Goal: Task Accomplishment & Management: Use online tool/utility

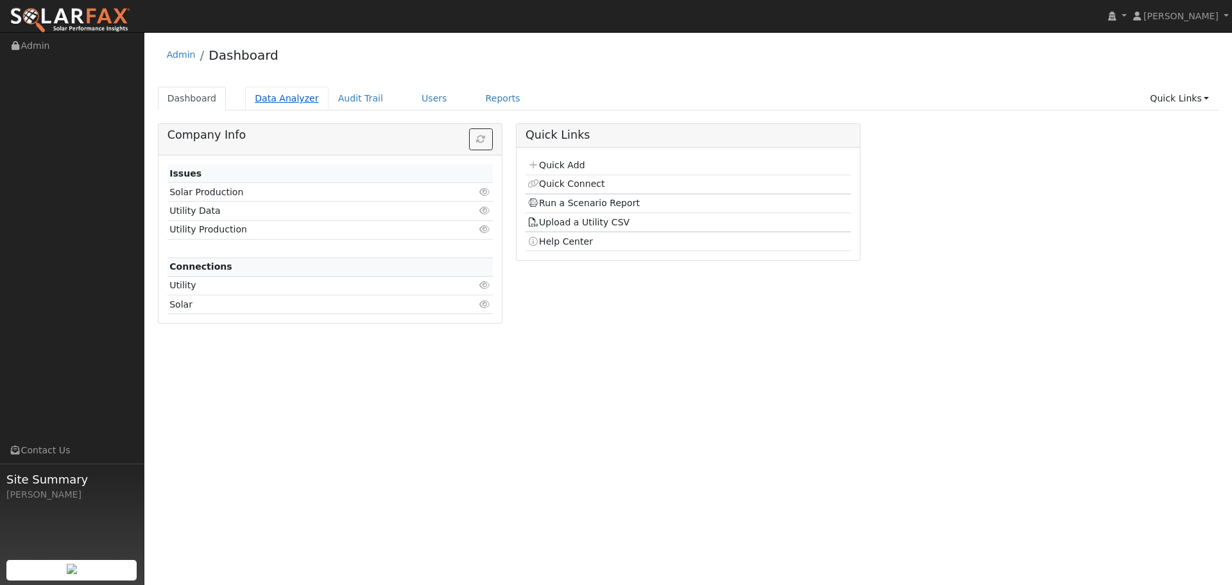
click at [278, 98] on link "Data Analyzer" at bounding box center [286, 99] width 83 height 24
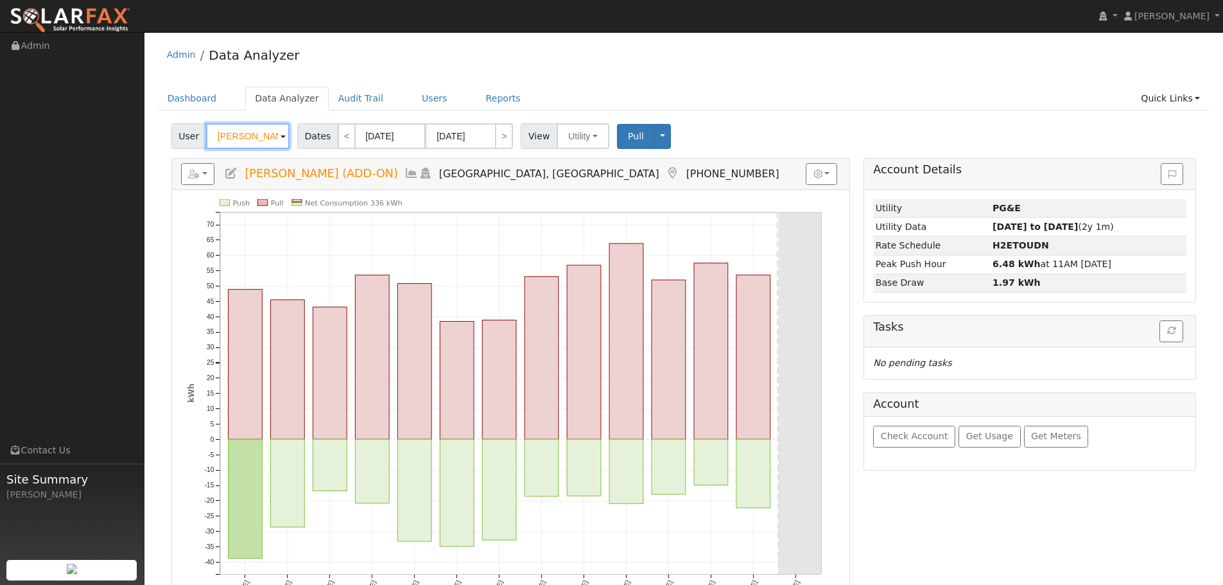
click at [231, 134] on input "Ian McKenzie (ADD-ON)" at bounding box center [247, 136] width 83 height 26
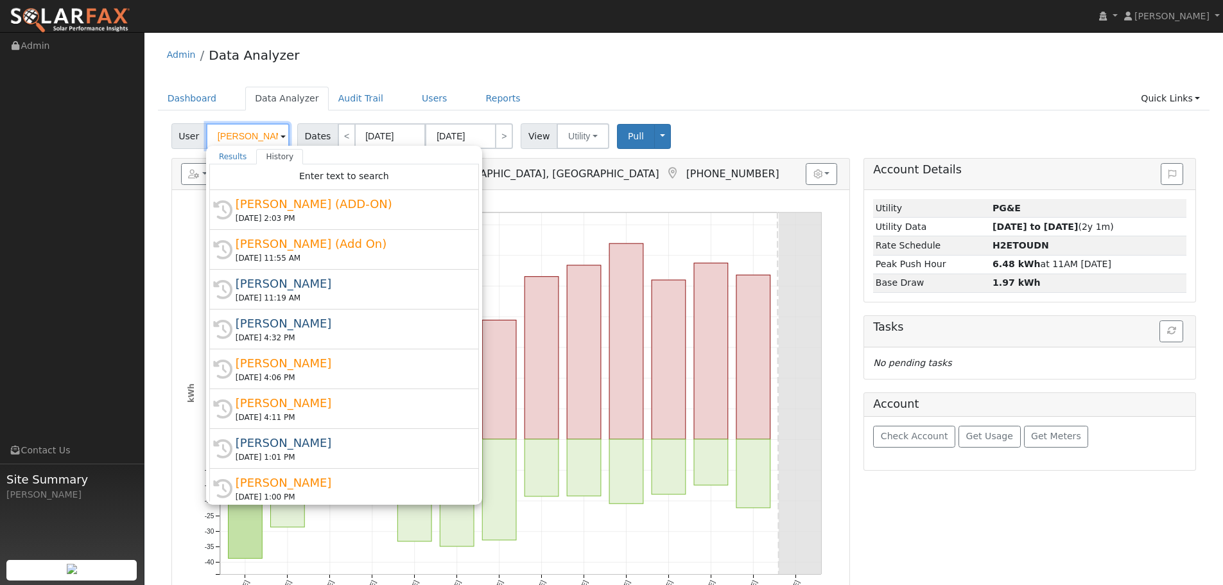
click at [231, 134] on input "Ian McKenzie (ADD-ON)" at bounding box center [247, 136] width 83 height 26
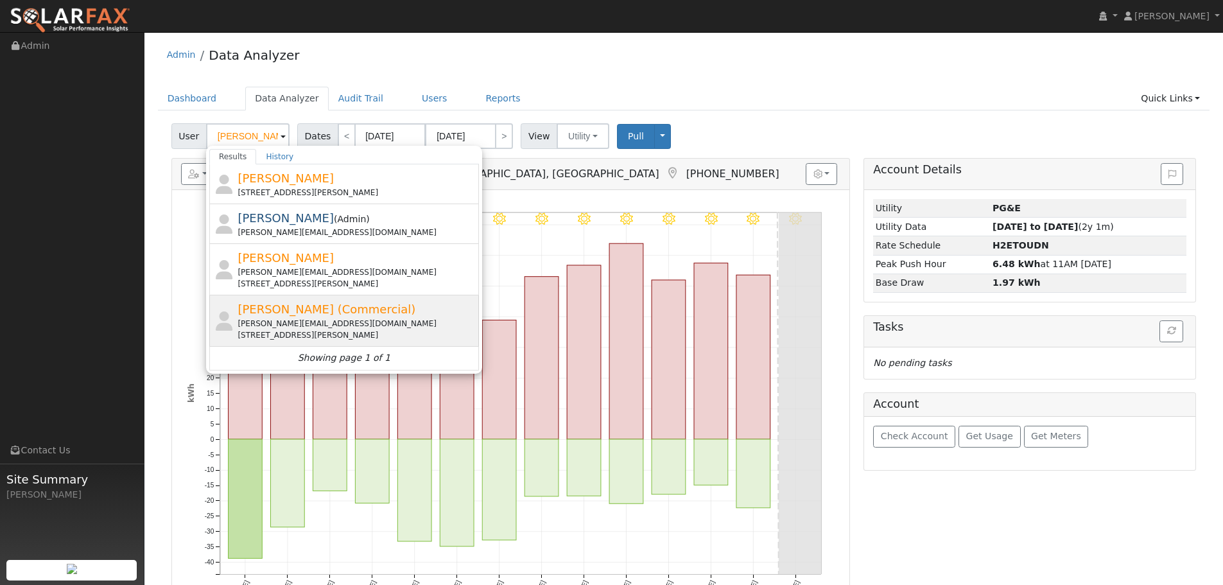
click at [383, 308] on span "Pamela Jackson (Commercial)" at bounding box center [327, 308] width 178 height 13
type input "Pamela Jackson (Commercial)"
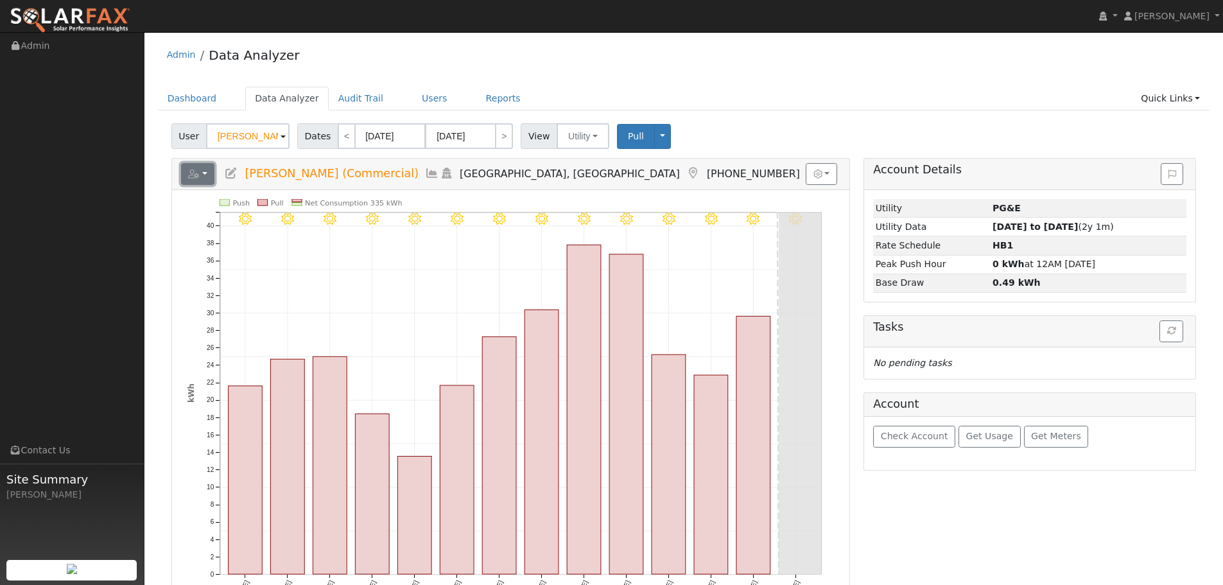
click at [202, 176] on button "button" at bounding box center [198, 174] width 34 height 22
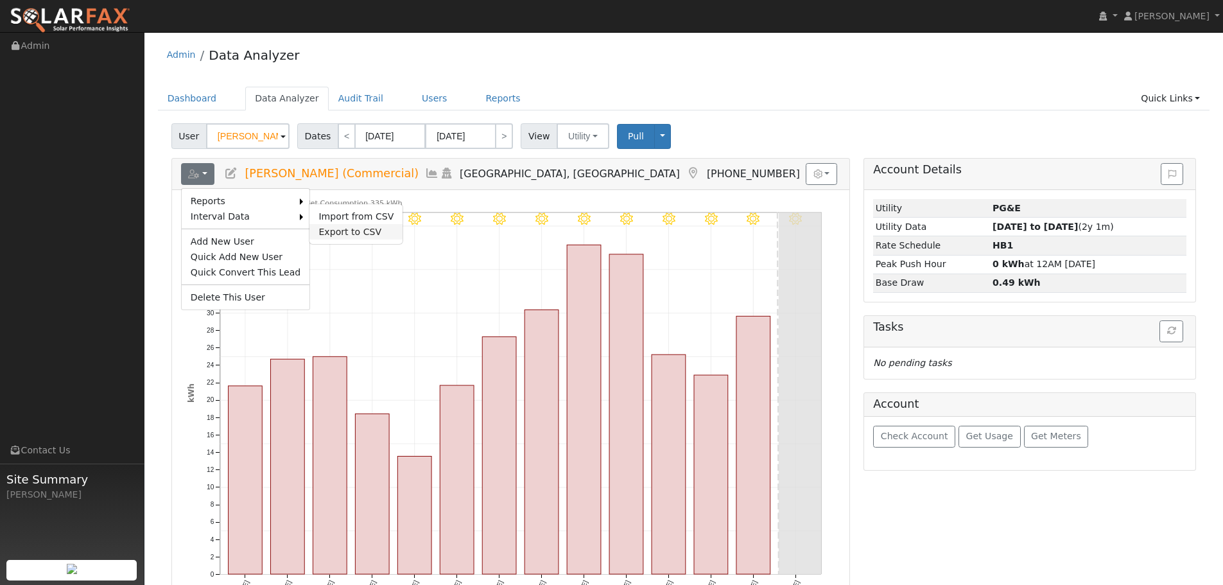
click at [334, 227] on link "Export to CSV" at bounding box center [355, 231] width 93 height 15
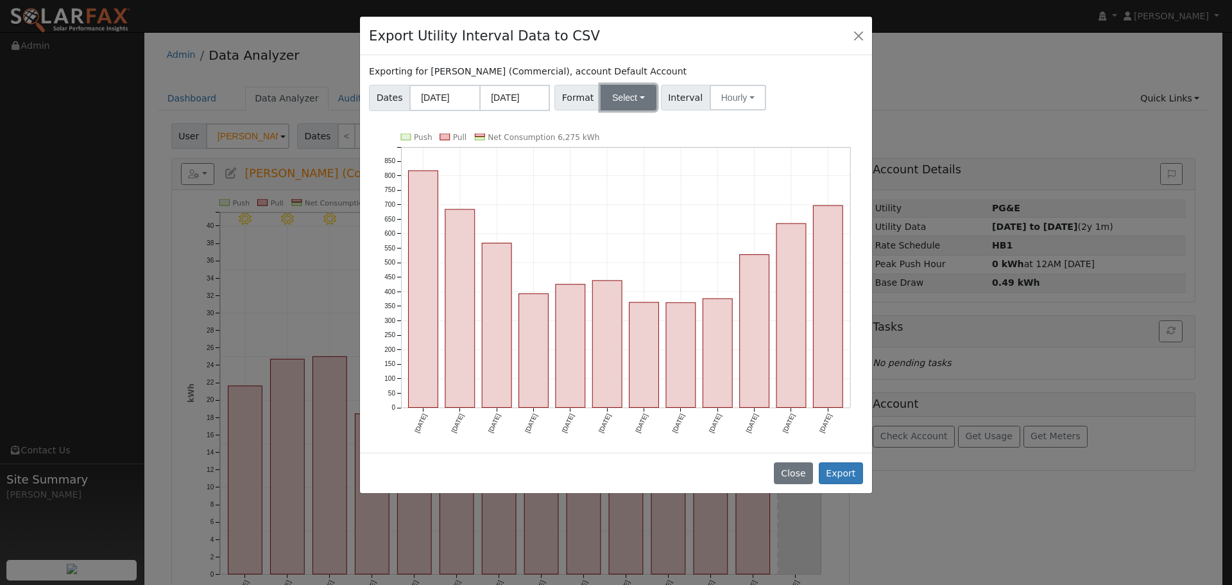
click at [631, 108] on button "Select" at bounding box center [629, 98] width 56 height 26
click at [623, 205] on link "Aurora" at bounding box center [644, 208] width 92 height 18
click at [829, 469] on button "Export" at bounding box center [841, 473] width 44 height 22
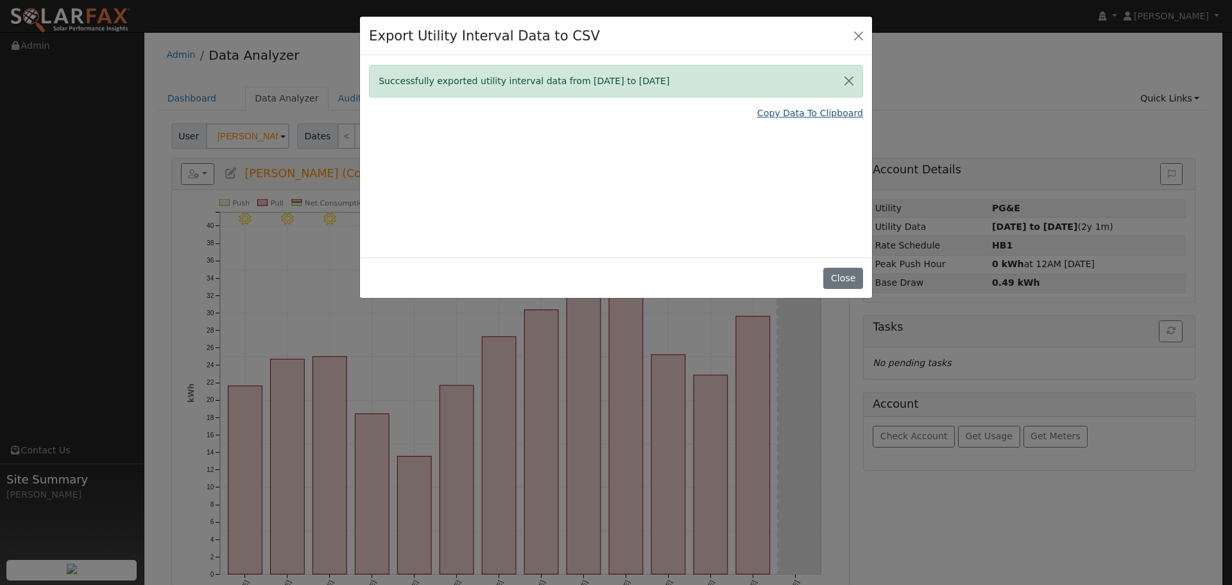
click at [802, 117] on link "Copy Data To Clipboard" at bounding box center [810, 113] width 106 height 13
